Goal: Task Accomplishment & Management: Manage account settings

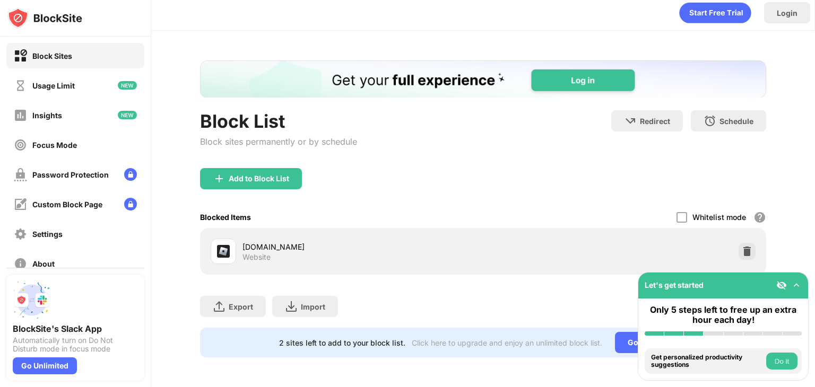
scroll to position [13, 0]
click at [264, 176] on div "Add to Block List" at bounding box center [251, 178] width 102 height 21
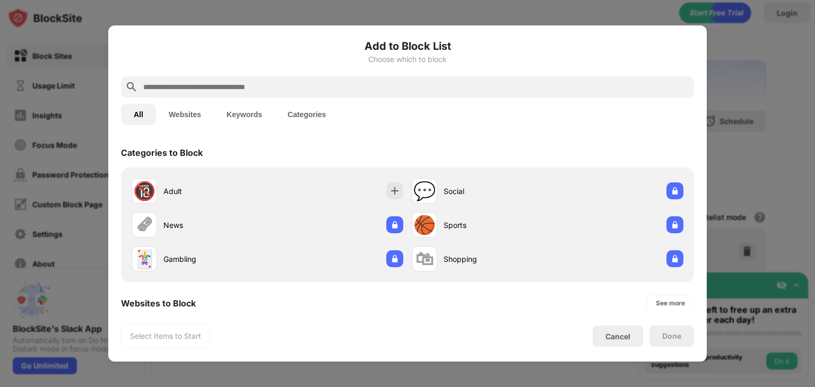
click at [306, 91] on input "text" at bounding box center [416, 87] width 548 height 13
click at [200, 110] on button "Websites" at bounding box center [185, 114] width 58 height 21
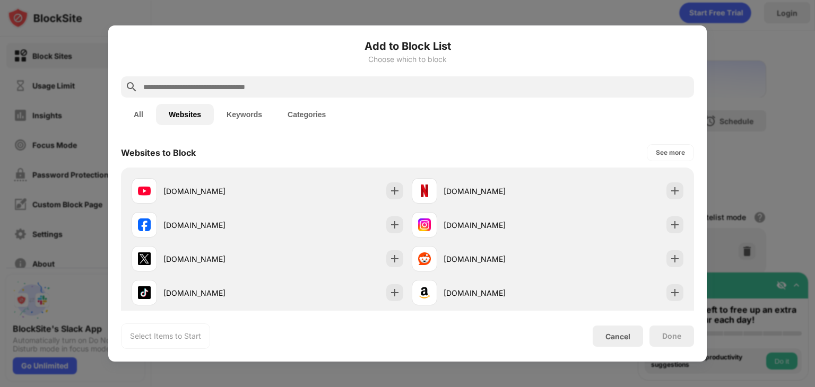
click at [249, 89] on input "text" at bounding box center [416, 87] width 548 height 13
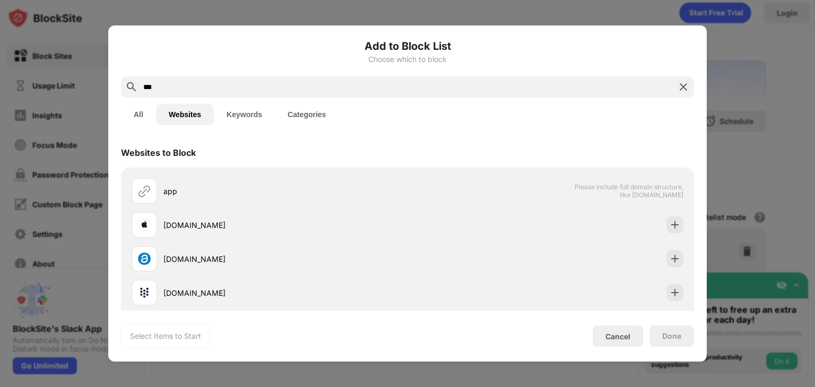
click at [257, 85] on input "***" at bounding box center [407, 87] width 531 height 13
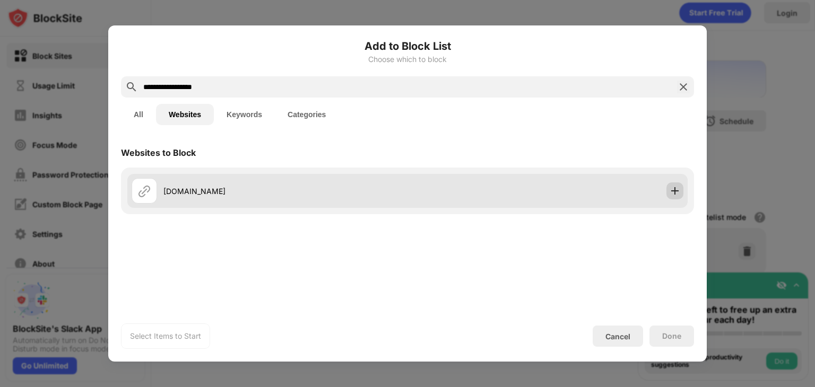
type input "**********"
click at [675, 193] on img at bounding box center [675, 191] width 11 height 11
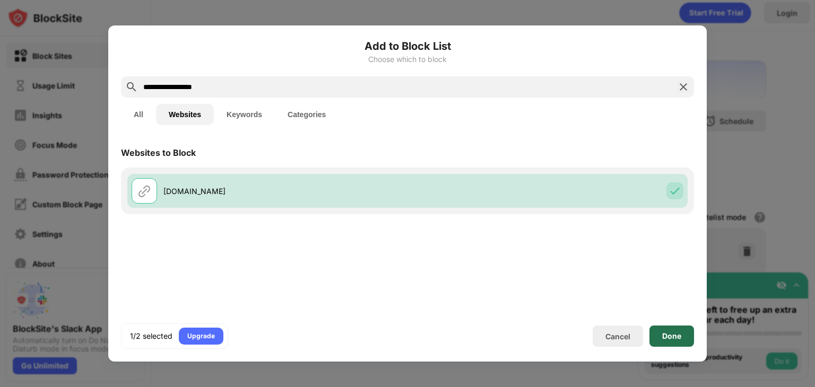
click at [681, 332] on div "Done" at bounding box center [671, 336] width 19 height 8
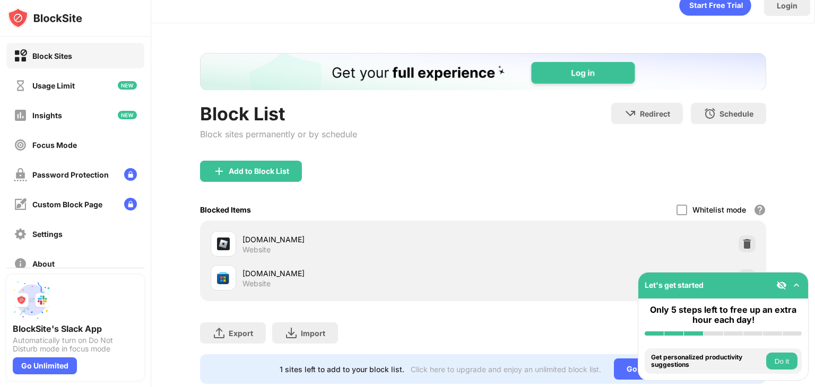
scroll to position [37, 0]
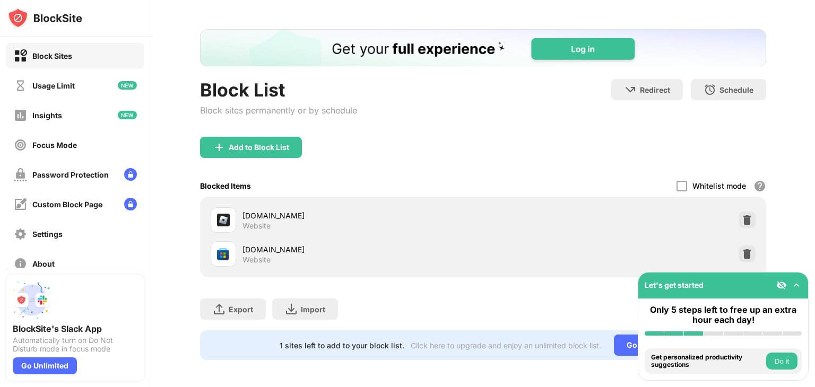
click at [796, 196] on div "Block List Block sites permanently or by schedule Redirect Choose a site to be …" at bounding box center [483, 194] width 664 height 390
